Goal: Register for event/course

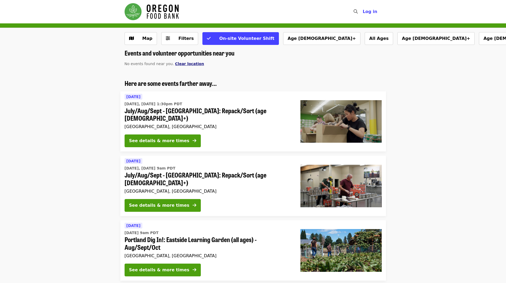
click at [175, 66] on span "Clear location" at bounding box center [189, 64] width 29 height 4
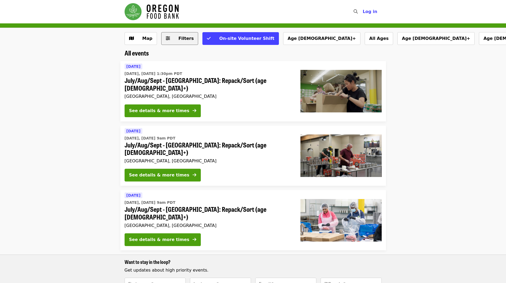
click at [175, 40] on span "Filters" at bounding box center [183, 38] width 21 height 6
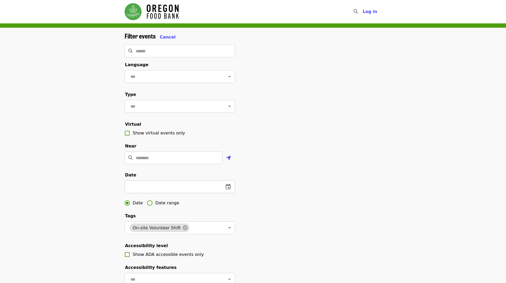
click at [228, 190] on icon "change date" at bounding box center [228, 186] width 6 height 6
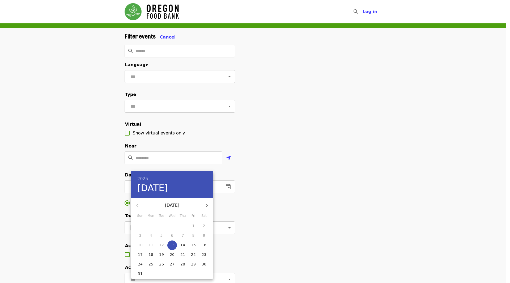
click at [206, 205] on icon "button" at bounding box center [207, 205] width 6 height 6
click at [150, 225] on p "1" at bounding box center [151, 225] width 2 height 5
type input "**********"
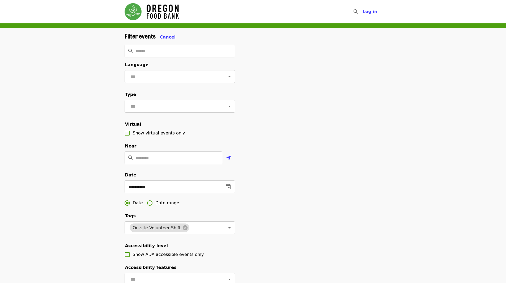
click at [168, 6] on img "Main navigation" at bounding box center [152, 11] width 54 height 17
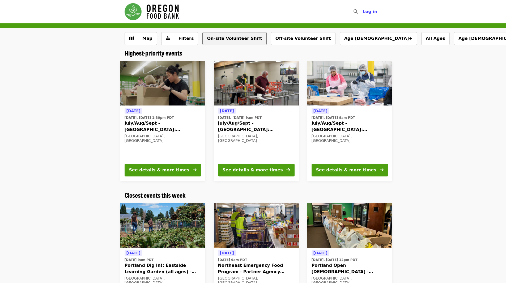
click at [234, 41] on button "On-site Volunteer Shift" at bounding box center [234, 38] width 64 height 13
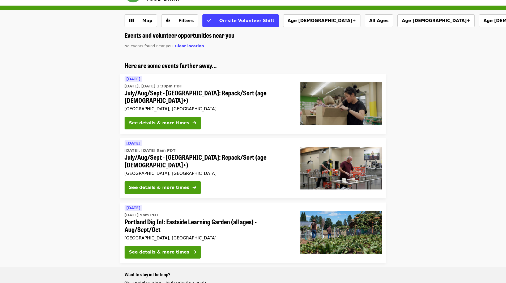
scroll to position [27, 0]
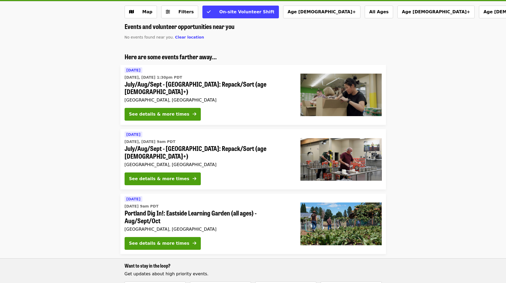
click at [190, 40] on div "Events and volunteer opportunities near you No events found near you. Clear loc…" at bounding box center [253, 206] width 506 height 366
click at [190, 39] on span "Clear location" at bounding box center [189, 37] width 29 height 4
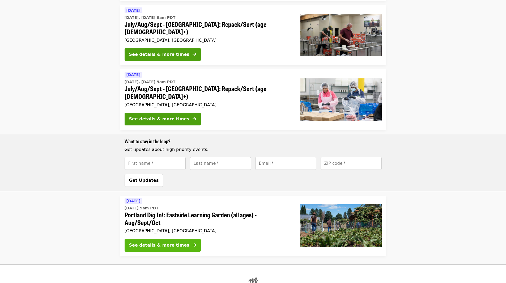
scroll to position [94, 0]
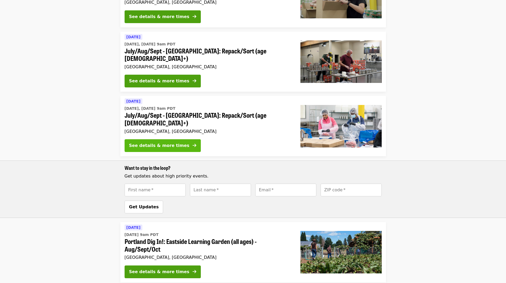
click at [166, 142] on div "See details & more times" at bounding box center [159, 145] width 60 height 6
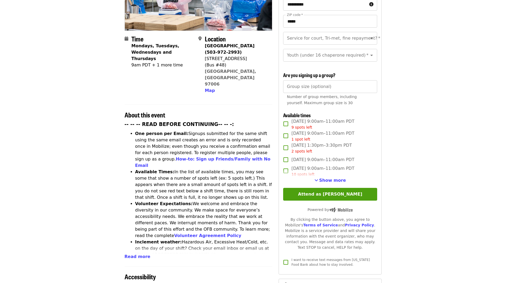
scroll to position [133, 0]
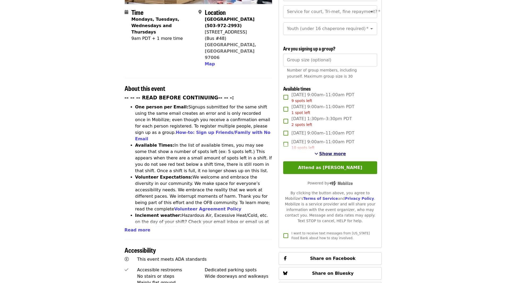
click at [330, 153] on span "Show more" at bounding box center [332, 153] width 27 height 5
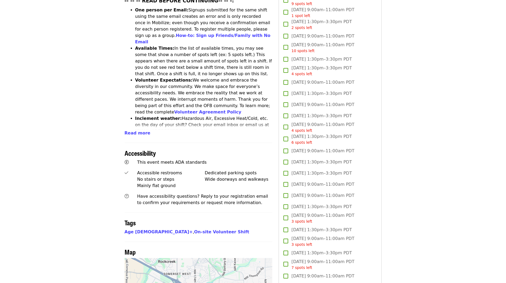
scroll to position [239, 0]
